Goal: Task Accomplishment & Management: Use online tool/utility

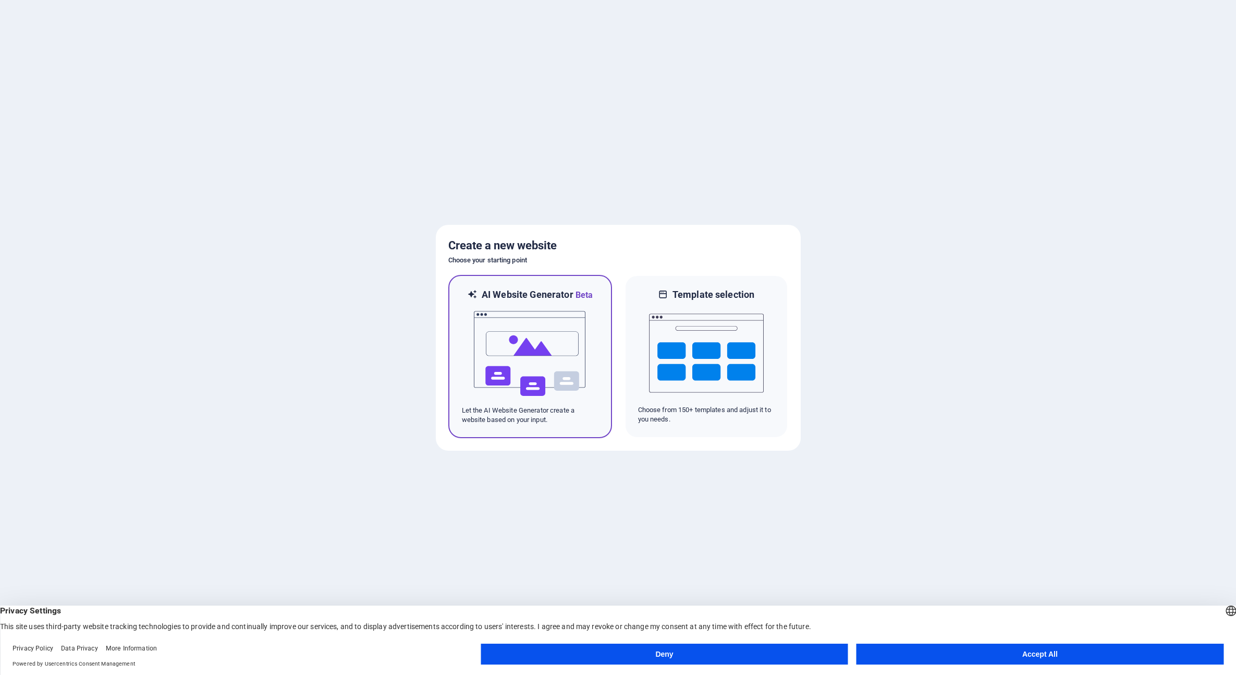
click at [527, 323] on img at bounding box center [530, 353] width 115 height 104
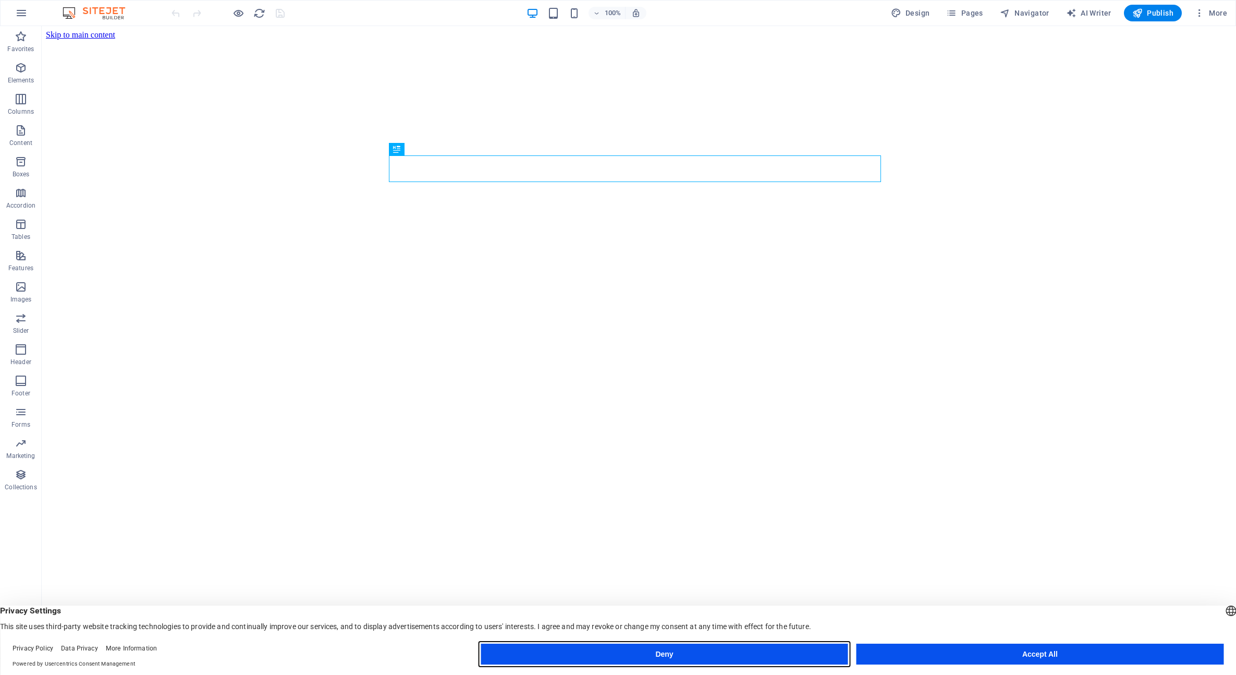
click at [649, 650] on button "Deny" at bounding box center [664, 653] width 367 height 21
